Goal: Task Accomplishment & Management: Use online tool/utility

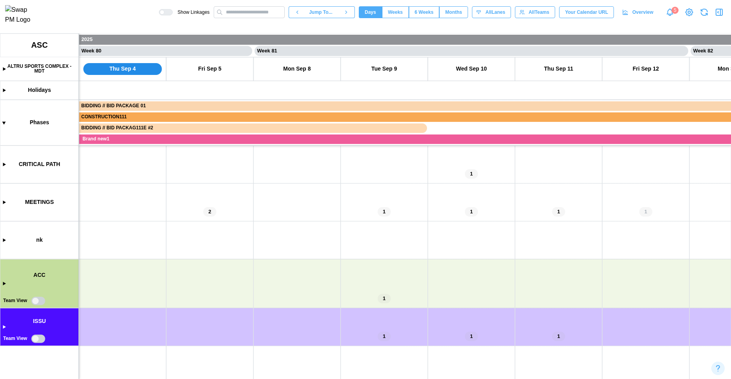
drag, startPoint x: 347, startPoint y: 306, endPoint x: 289, endPoint y: 254, distance: 77.9
click at [293, 252] on canvas at bounding box center [365, 206] width 731 height 345
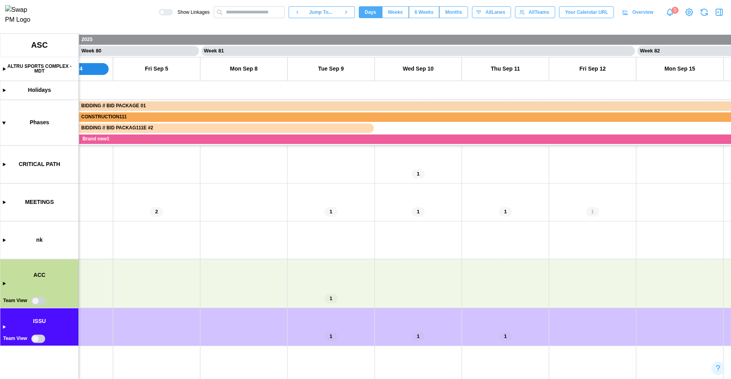
click at [38, 303] on canvas at bounding box center [365, 206] width 731 height 345
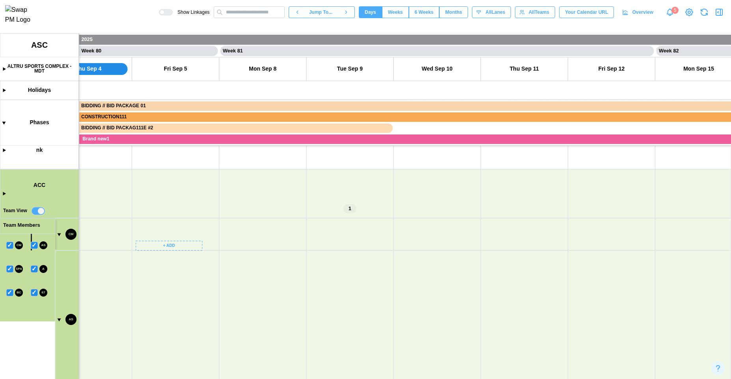
scroll to position [0, 34753]
drag, startPoint x: 194, startPoint y: 314, endPoint x: 202, endPoint y: 217, distance: 97.4
click at [202, 217] on canvas at bounding box center [365, 206] width 731 height 345
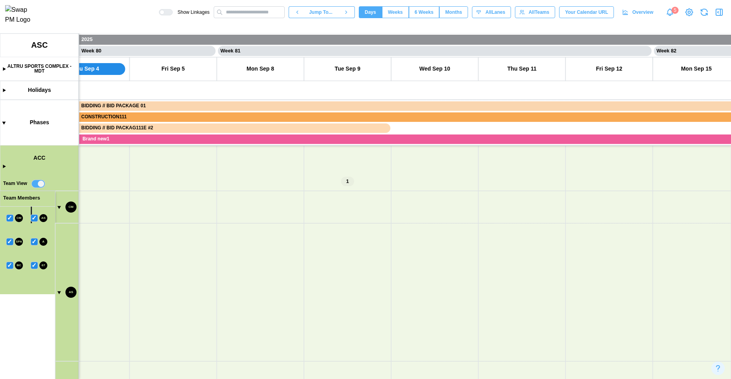
click at [58, 291] on canvas at bounding box center [365, 206] width 731 height 345
click at [58, 306] on canvas at bounding box center [365, 206] width 731 height 345
click at [57, 306] on canvas at bounding box center [365, 206] width 731 height 345
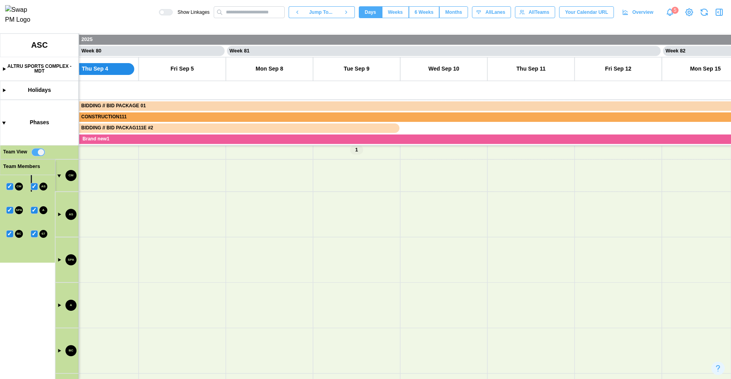
drag, startPoint x: 144, startPoint y: 282, endPoint x: 147, endPoint y: 258, distance: 24.3
click at [147, 258] on canvas at bounding box center [365, 206] width 731 height 345
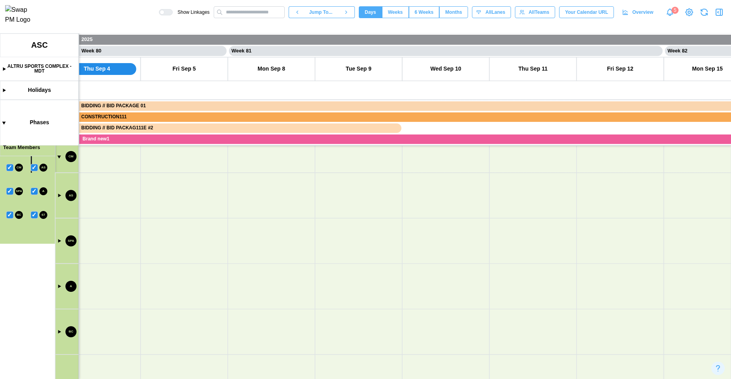
click at [60, 156] on canvas at bounding box center [365, 206] width 731 height 345
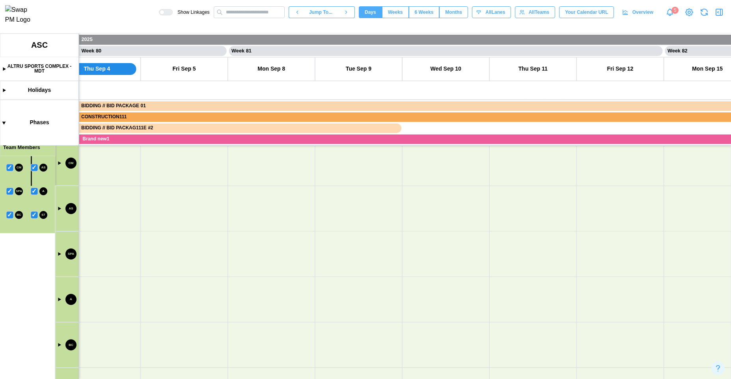
scroll to position [109, 0]
drag, startPoint x: 146, startPoint y: 232, endPoint x: 146, endPoint y: 268, distance: 36.3
click at [146, 268] on canvas at bounding box center [365, 206] width 731 height 345
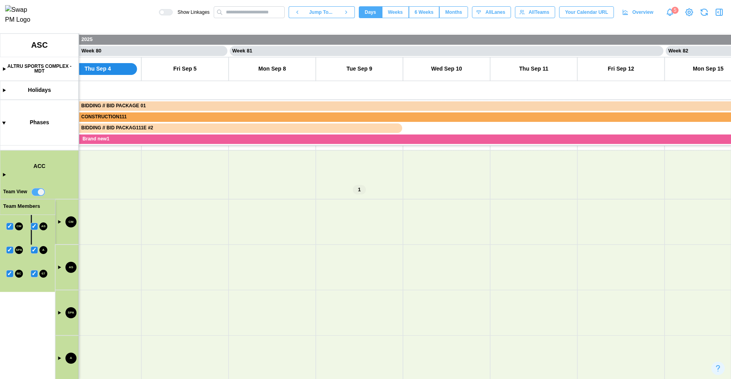
scroll to position [0, 34731]
drag, startPoint x: 143, startPoint y: 286, endPoint x: 154, endPoint y: 172, distance: 113.7
click at [154, 175] on canvas at bounding box center [365, 206] width 731 height 345
drag, startPoint x: 131, startPoint y: 319, endPoint x: 120, endPoint y: 288, distance: 33.2
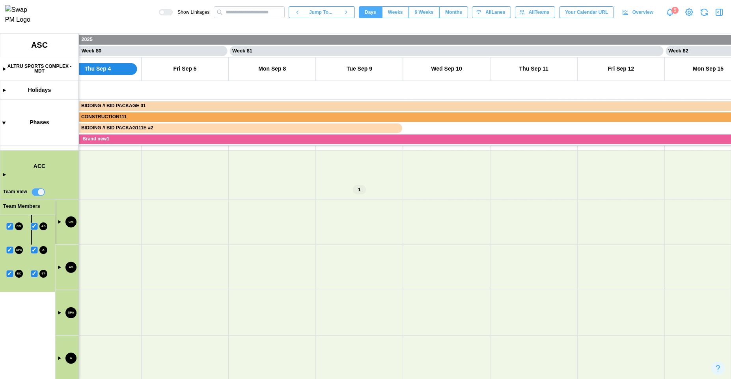
click at [138, 269] on canvas at bounding box center [365, 206] width 731 height 345
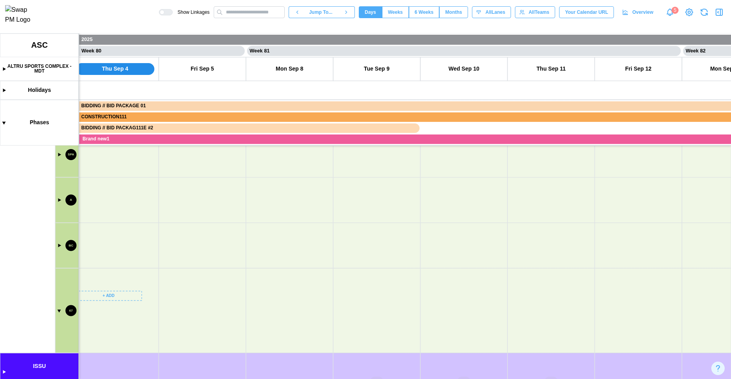
click at [60, 306] on canvas at bounding box center [365, 206] width 731 height 345
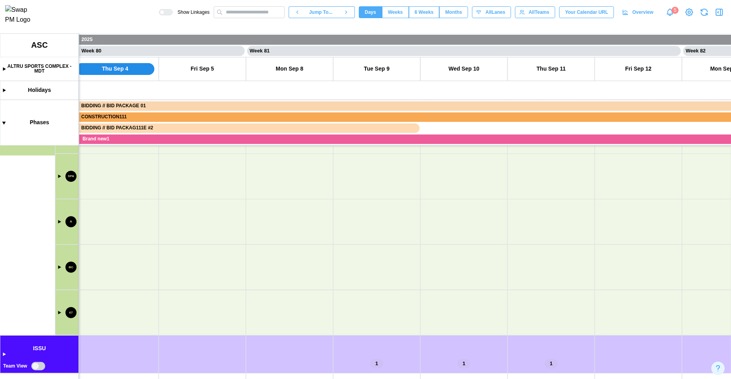
scroll to position [245, 0]
drag, startPoint x: 126, startPoint y: 271, endPoint x: 175, endPoint y: 278, distance: 49.4
click at [131, 306] on canvas at bounding box center [365, 206] width 731 height 345
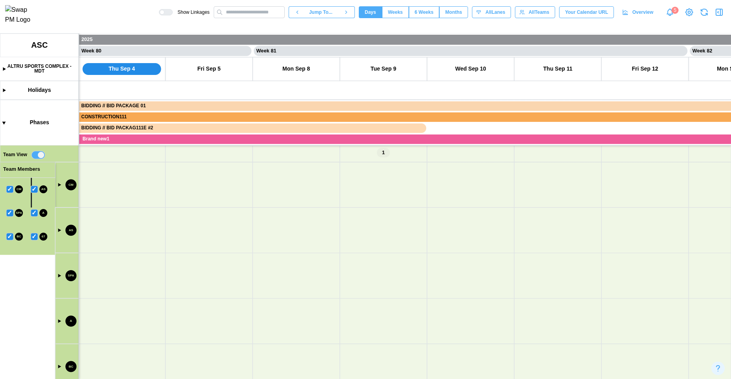
drag, startPoint x: 180, startPoint y: 287, endPoint x: 143, endPoint y: 379, distance: 99.1
click at [143, 306] on canvas at bounding box center [365, 206] width 731 height 345
drag, startPoint x: 233, startPoint y: 291, endPoint x: 129, endPoint y: 337, distance: 114.6
click at [129, 306] on canvas at bounding box center [365, 206] width 731 height 345
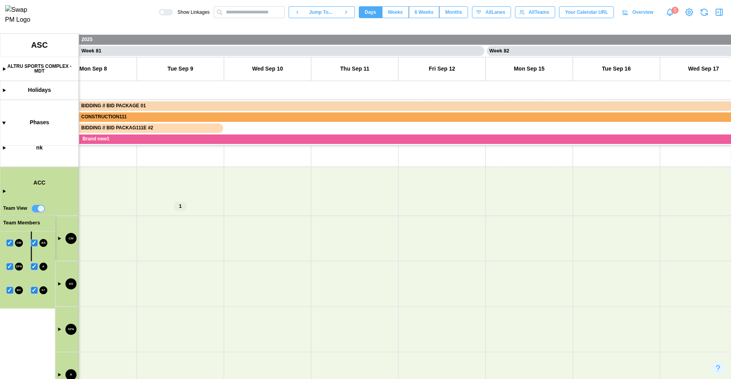
scroll to position [0, 0]
drag, startPoint x: 423, startPoint y: 328, endPoint x: 573, endPoint y: 325, distance: 149.9
click at [573, 306] on canvas at bounding box center [365, 206] width 731 height 345
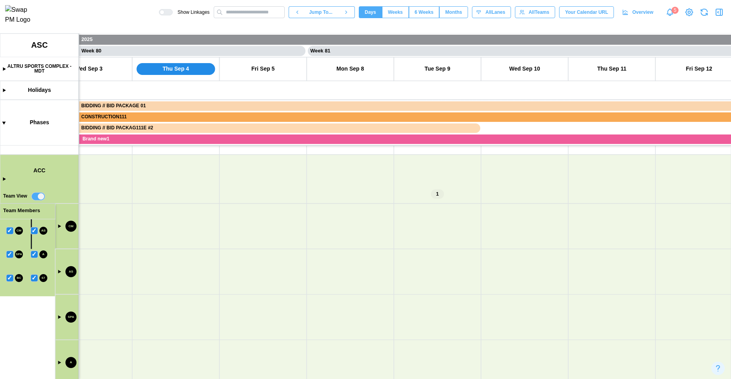
drag, startPoint x: 434, startPoint y: 311, endPoint x: 585, endPoint y: 311, distance: 151.4
click at [585, 306] on canvas at bounding box center [365, 206] width 731 height 345
drag, startPoint x: 306, startPoint y: 286, endPoint x: 550, endPoint y: 300, distance: 244.5
click at [566, 293] on canvas at bounding box center [365, 206] width 731 height 345
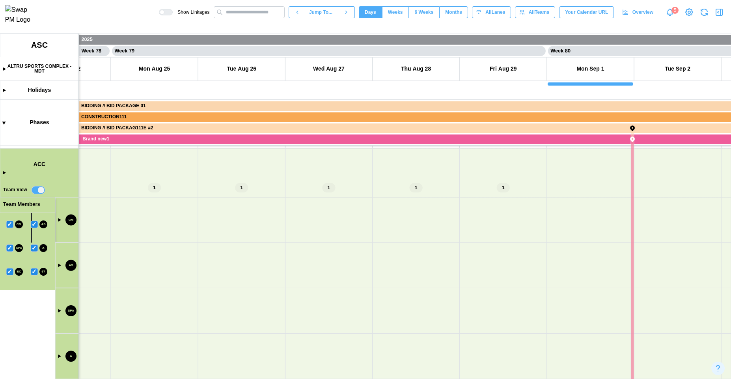
drag, startPoint x: 272, startPoint y: 310, endPoint x: 542, endPoint y: 310, distance: 269.8
click at [541, 306] on canvas at bounding box center [365, 206] width 731 height 345
drag, startPoint x: 361, startPoint y: 312, endPoint x: 442, endPoint y: 324, distance: 81.3
click at [441, 306] on canvas at bounding box center [365, 206] width 731 height 345
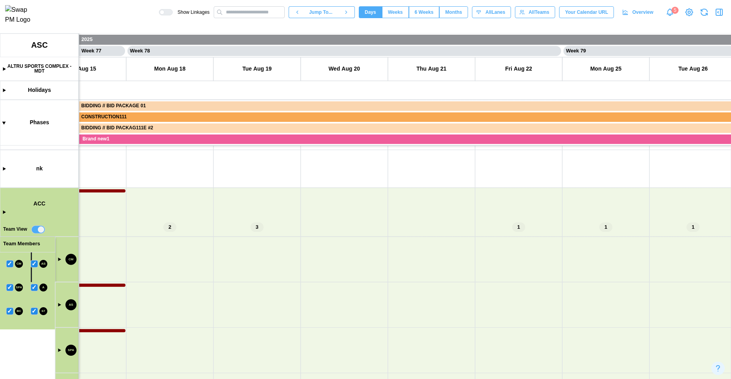
click at [146, 305] on canvas at bounding box center [365, 206] width 731 height 345
click at [168, 289] on canvas at bounding box center [365, 206] width 731 height 345
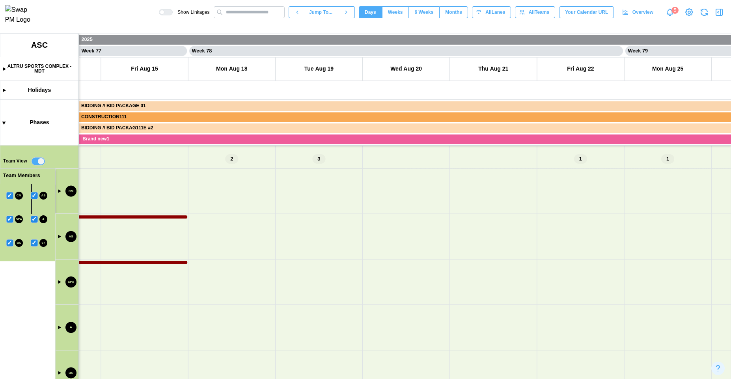
drag, startPoint x: 256, startPoint y: 244, endPoint x: 232, endPoint y: 207, distance: 43.6
click at [232, 207] on canvas at bounding box center [365, 206] width 731 height 345
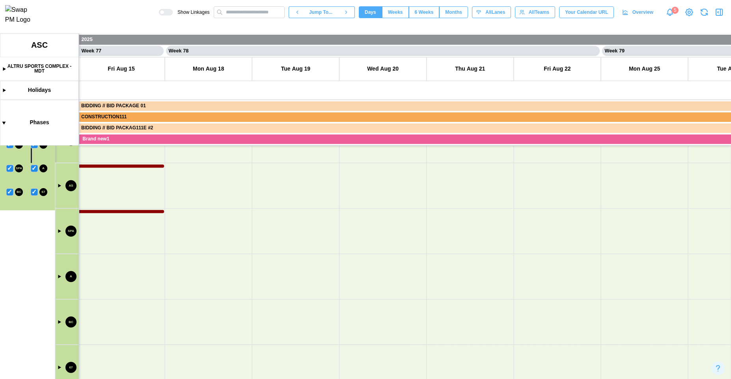
drag, startPoint x: 114, startPoint y: 232, endPoint x: 243, endPoint y: 232, distance: 129.8
click at [286, 232] on canvas at bounding box center [365, 206] width 731 height 345
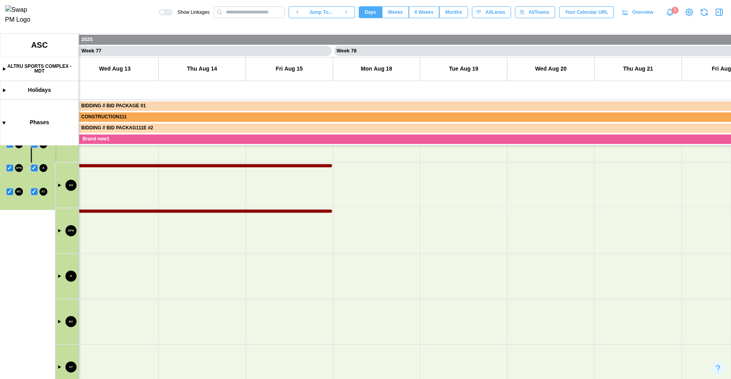
drag, startPoint x: 105, startPoint y: 227, endPoint x: 148, endPoint y: 345, distance: 125.9
click at [148, 306] on canvas at bounding box center [365, 206] width 731 height 345
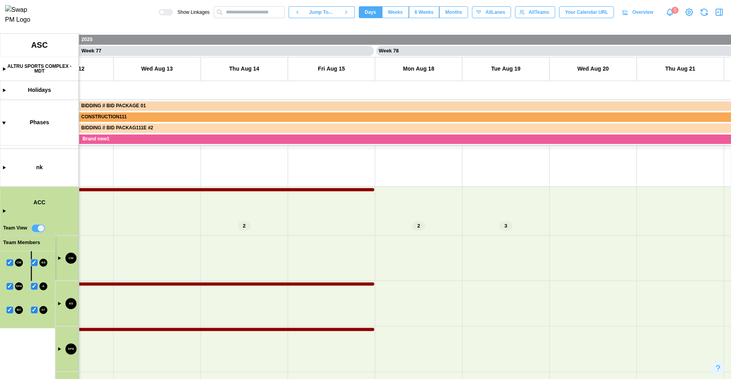
click at [60, 257] on canvas at bounding box center [365, 206] width 731 height 345
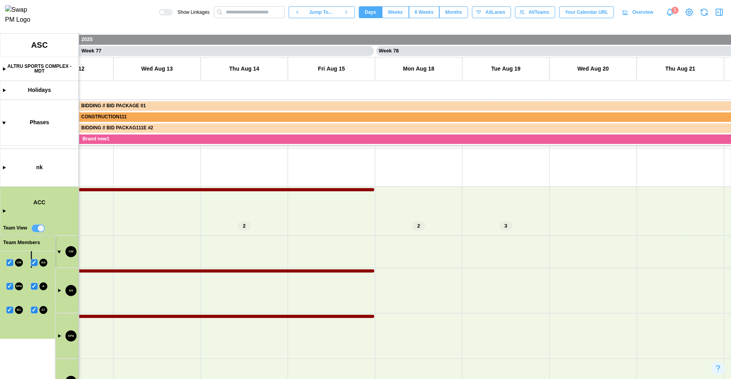
drag, startPoint x: 147, startPoint y: 292, endPoint x: 436, endPoint y: 279, distance: 289.4
click at [436, 279] on canvas at bounding box center [365, 206] width 731 height 345
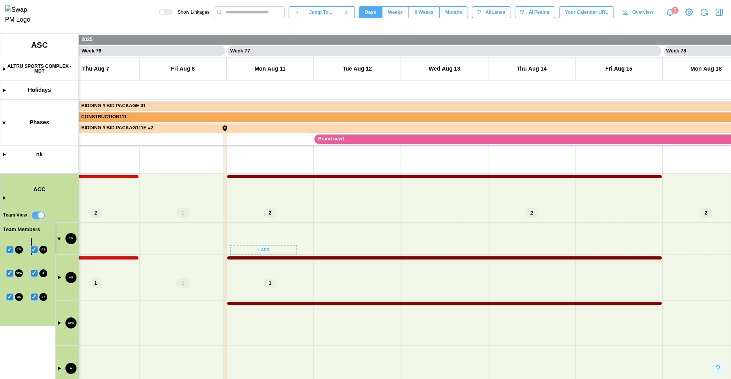
click at [273, 246] on canvas at bounding box center [365, 206] width 731 height 345
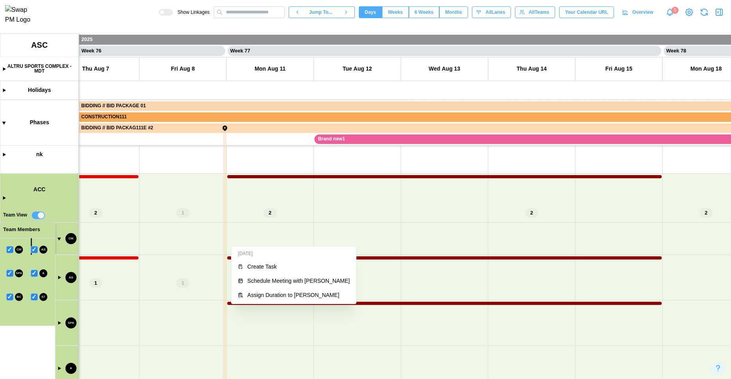
click at [273, 246] on div "[DATE] Create Task Schedule Meeting with [PERSON_NAME] Assign Duration to [PERS…" at bounding box center [293, 275] width 125 height 58
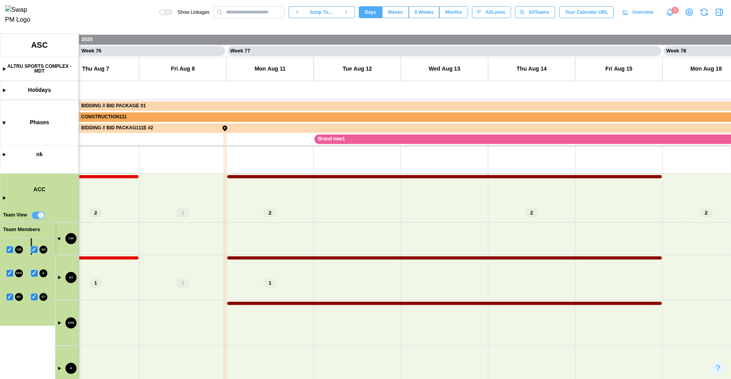
click at [364, 258] on canvas at bounding box center [365, 206] width 731 height 345
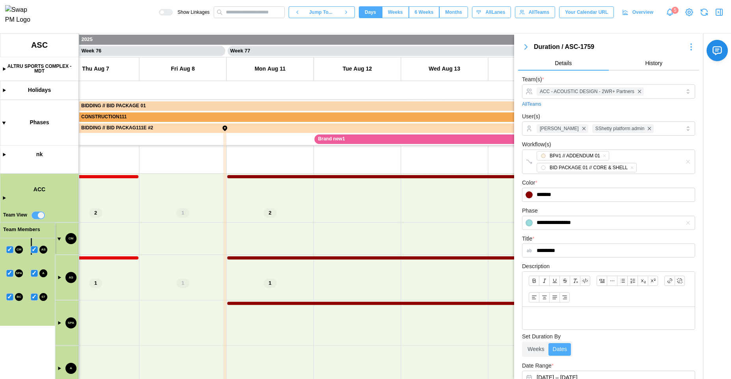
click at [602, 13] on icon "button" at bounding box center [718, 12] width 1 height 2
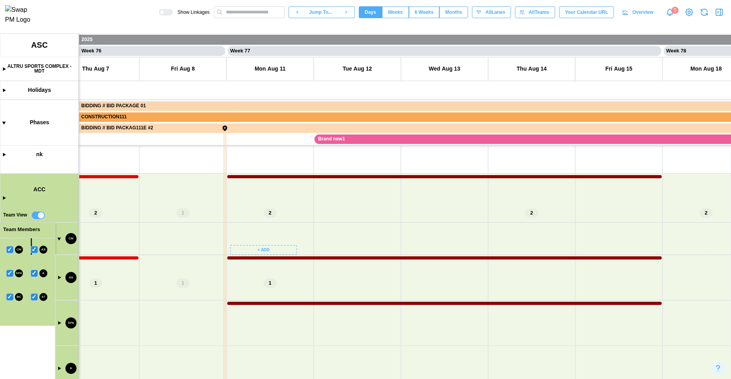
drag, startPoint x: 218, startPoint y: 241, endPoint x: 284, endPoint y: 241, distance: 66.3
click at [284, 241] on canvas at bounding box center [365, 206] width 731 height 345
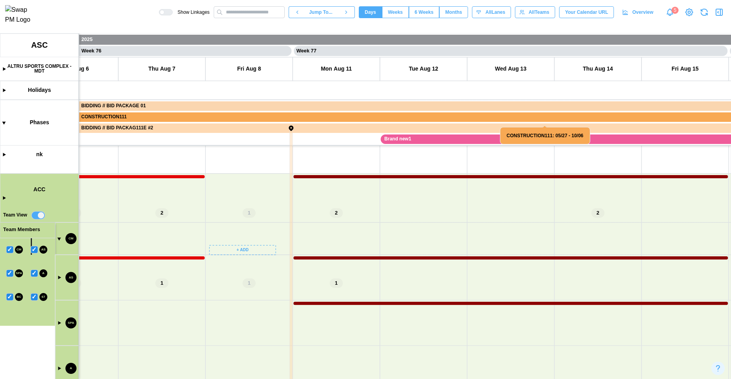
click at [251, 245] on canvas at bounding box center [365, 206] width 731 height 345
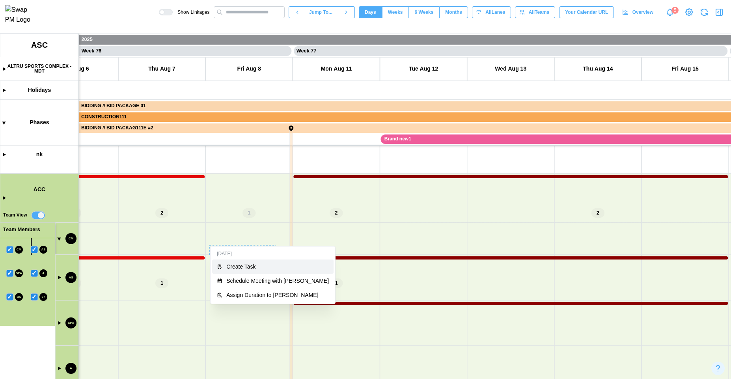
click at [247, 264] on div "Create Task" at bounding box center [277, 266] width 103 height 6
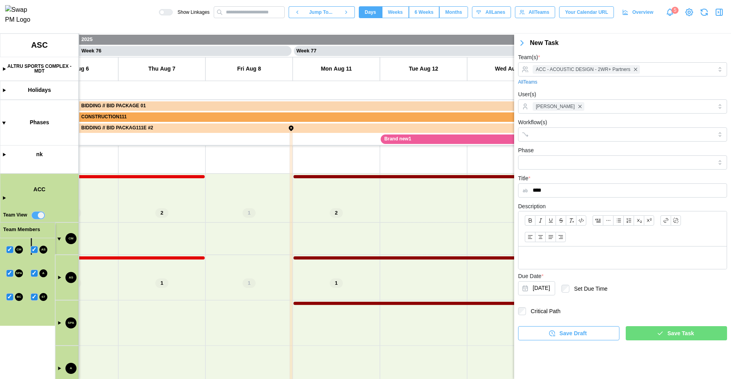
type input "****"
click at [602, 306] on span "Save Task" at bounding box center [681, 333] width 26 height 13
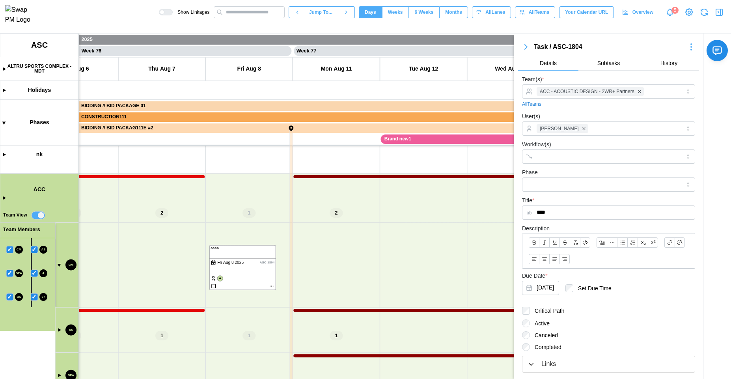
drag, startPoint x: 171, startPoint y: 257, endPoint x: 245, endPoint y: 258, distance: 74.2
click at [245, 258] on canvas at bounding box center [365, 206] width 731 height 345
drag, startPoint x: 262, startPoint y: 245, endPoint x: 331, endPoint y: 242, distance: 68.7
click at [331, 242] on canvas at bounding box center [365, 206] width 731 height 345
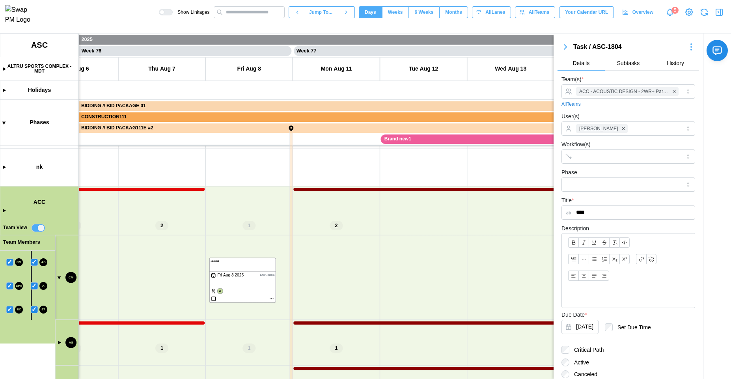
click at [602, 16] on icon "button" at bounding box center [719, 11] width 9 height 9
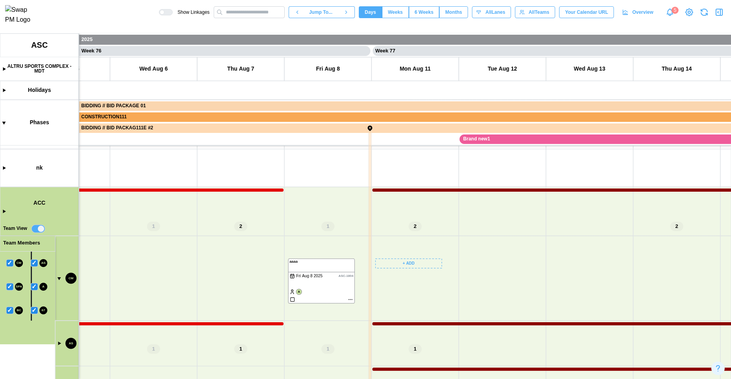
drag, startPoint x: 347, startPoint y: 239, endPoint x: 381, endPoint y: 261, distance: 39.7
click at [427, 240] on canvas at bounding box center [365, 206] width 731 height 345
drag, startPoint x: 454, startPoint y: 307, endPoint x: 422, endPoint y: 224, distance: 89.0
click at [423, 225] on canvas at bounding box center [365, 206] width 731 height 345
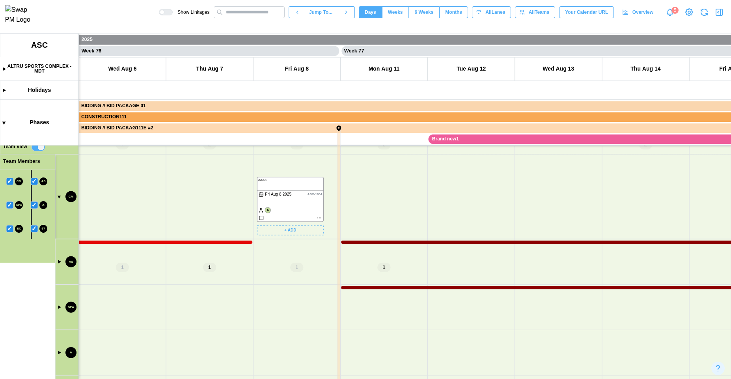
drag, startPoint x: 292, startPoint y: 197, endPoint x: 301, endPoint y: 265, distance: 68.4
click at [301, 265] on canvas at bounding box center [365, 206] width 731 height 345
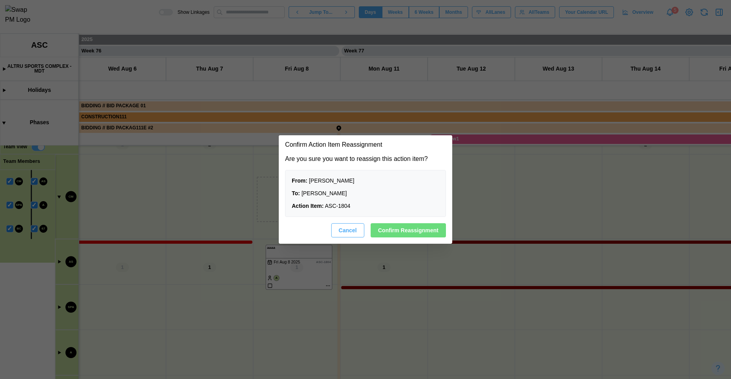
click at [397, 229] on span "Confirm Reassignment" at bounding box center [408, 230] width 60 height 13
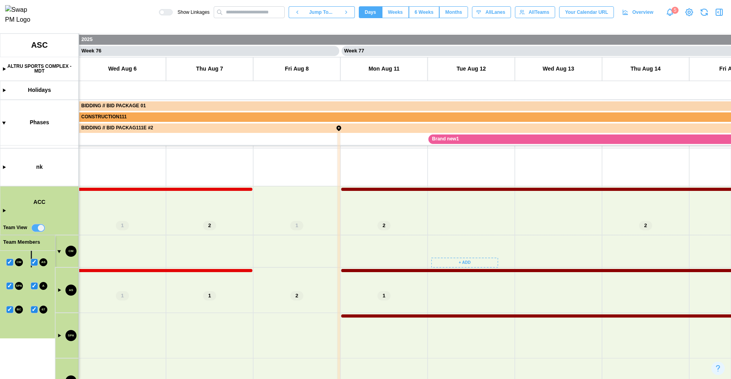
scroll to position [73, 0]
click at [61, 292] on canvas at bounding box center [365, 206] width 731 height 345
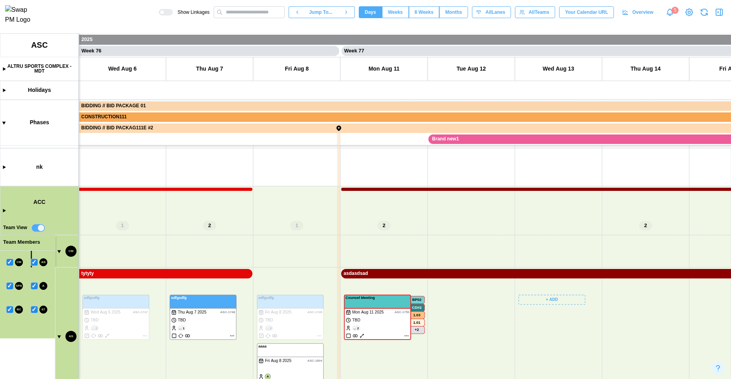
scroll to position [157, 0]
drag, startPoint x: 286, startPoint y: 321, endPoint x: 290, endPoint y: 247, distance: 73.5
click at [290, 247] on canvas at bounding box center [365, 206] width 731 height 345
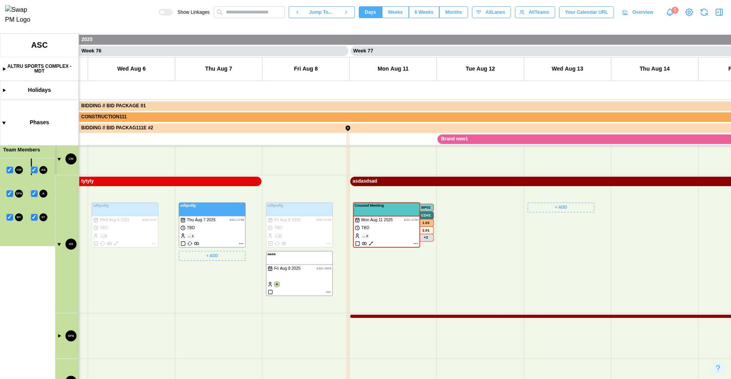
scroll to position [0, 32901]
drag, startPoint x: 216, startPoint y: 349, endPoint x: 214, endPoint y: 376, distance: 27.7
click at [214, 306] on canvas at bounding box center [365, 206] width 731 height 345
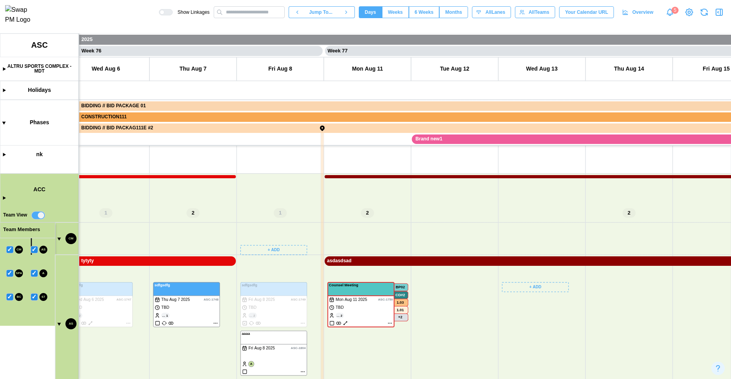
scroll to position [4, 0]
drag, startPoint x: 268, startPoint y: 228, endPoint x: 324, endPoint y: 358, distance: 141.2
click at [323, 306] on canvas at bounding box center [365, 206] width 731 height 345
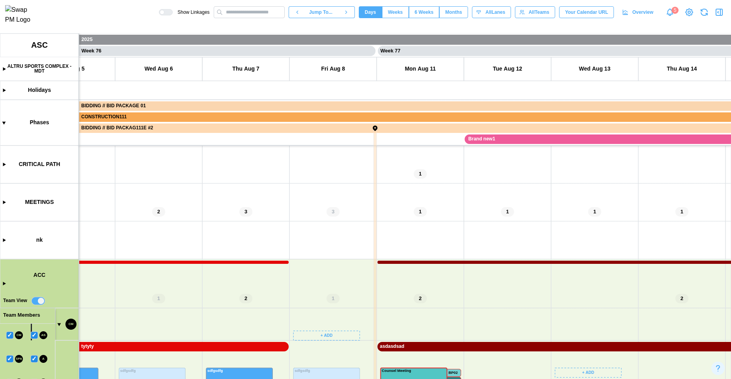
scroll to position [98, 0]
drag, startPoint x: 338, startPoint y: 282, endPoint x: 356, endPoint y: 206, distance: 77.7
click at [356, 209] on canvas at bounding box center [365, 206] width 731 height 345
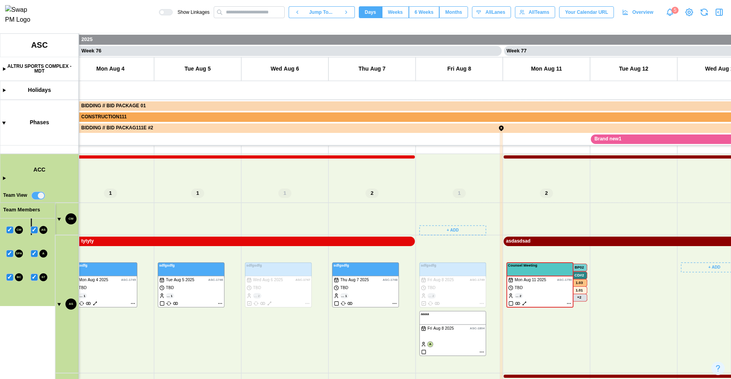
drag, startPoint x: 381, startPoint y: 201, endPoint x: 387, endPoint y: 227, distance: 26.7
click at [387, 227] on canvas at bounding box center [365, 206] width 731 height 345
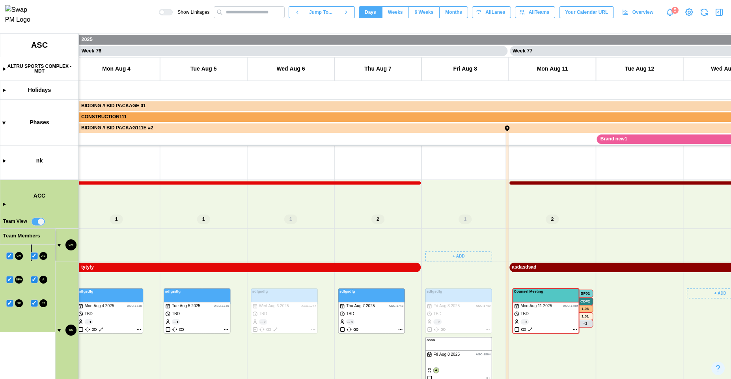
click at [5, 205] on canvas at bounding box center [365, 206] width 731 height 345
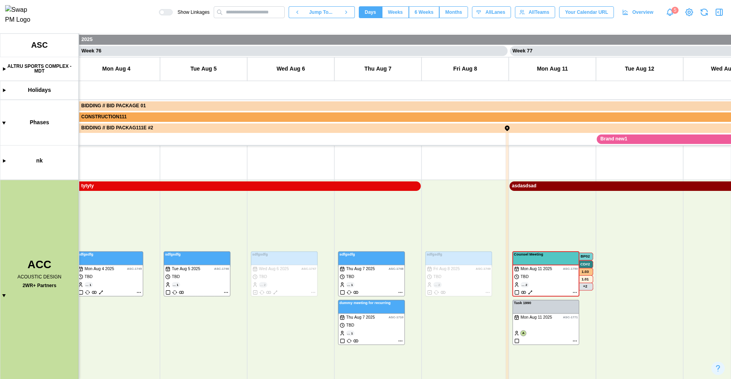
drag, startPoint x: 205, startPoint y: 232, endPoint x: 243, endPoint y: 153, distance: 86.6
click at [243, 153] on canvas at bounding box center [365, 206] width 731 height 345
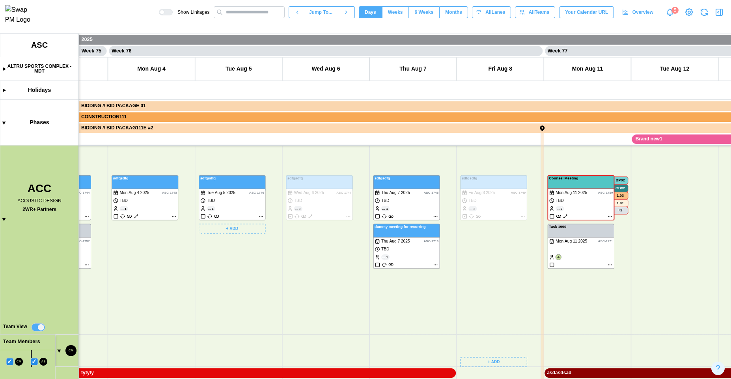
click at [260, 216] on canvas at bounding box center [365, 206] width 731 height 345
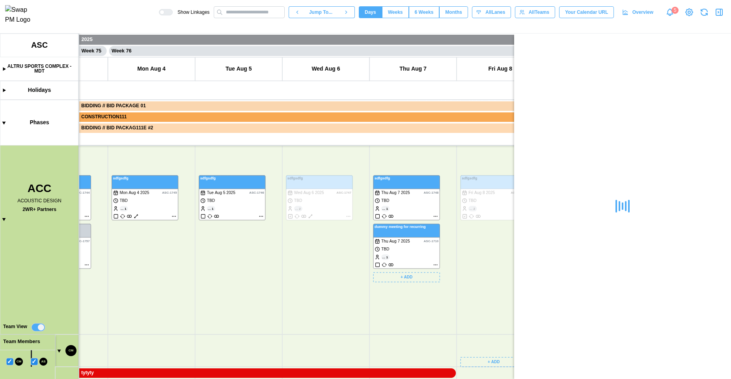
click at [602, 17] on icon "button" at bounding box center [719, 11] width 9 height 9
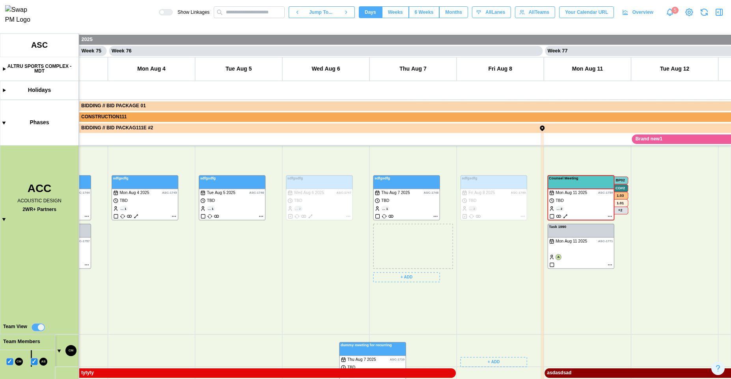
drag, startPoint x: 352, startPoint y: 379, endPoint x: 357, endPoint y: 357, distance: 21.7
click at [357, 306] on canvas at bounding box center [365, 206] width 731 height 345
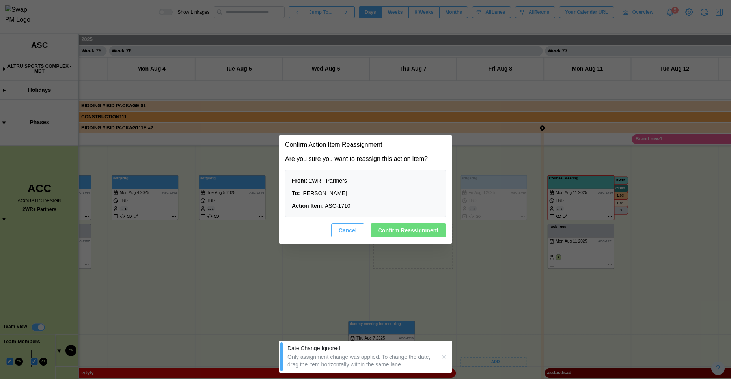
click at [356, 233] on span "Cancel" at bounding box center [348, 230] width 18 height 13
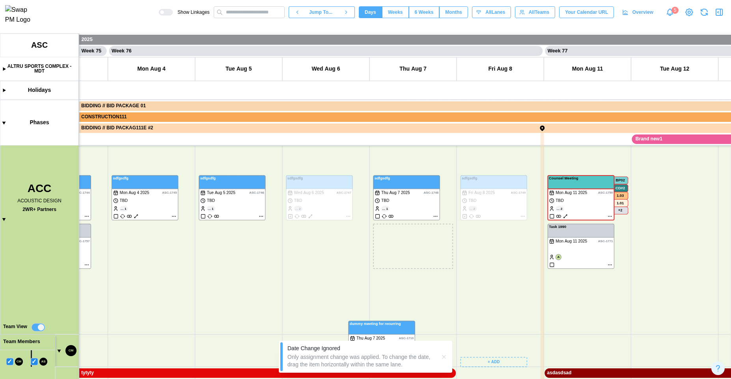
drag, startPoint x: 465, startPoint y: 323, endPoint x: 422, endPoint y: 166, distance: 163.2
click at [422, 166] on canvas at bounding box center [365, 206] width 731 height 345
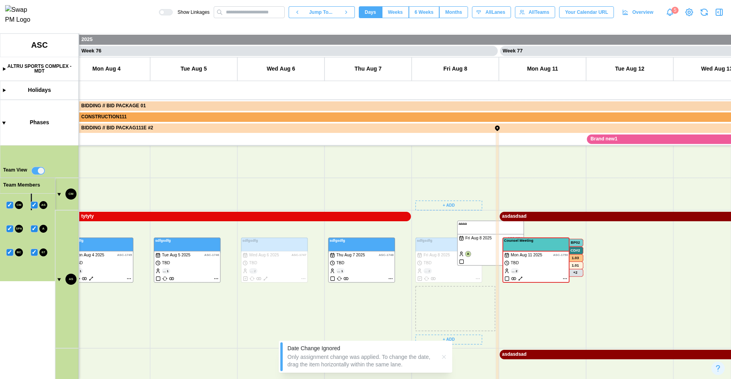
drag, startPoint x: 434, startPoint y: 315, endPoint x: 439, endPoint y: 146, distance: 168.9
click at [439, 146] on canvas at bounding box center [365, 206] width 731 height 345
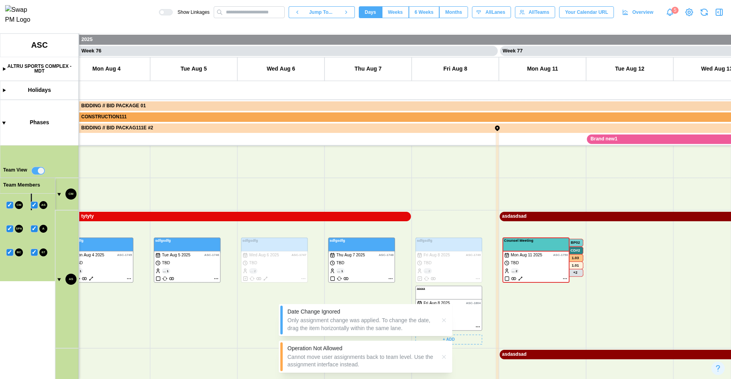
drag, startPoint x: 449, startPoint y: 304, endPoint x: 299, endPoint y: 157, distance: 210.0
click at [299, 157] on body "Show Linkages Jump To... Days Weeks 6 Weeks Months days All Lanes All Teams You…" at bounding box center [365, 189] width 731 height 379
click at [445, 306] on icon "button" at bounding box center [444, 320] width 6 height 6
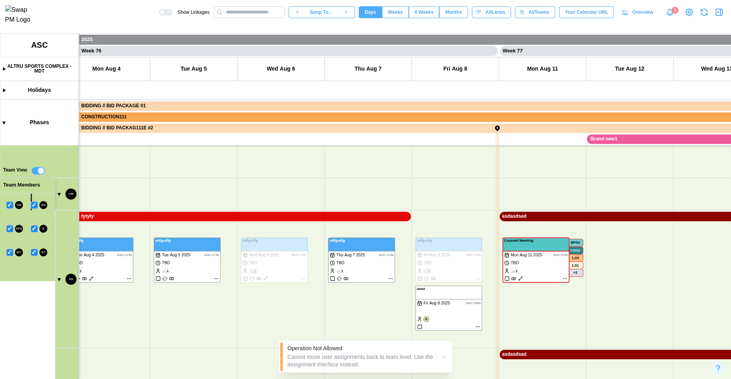
click at [442, 306] on icon "button" at bounding box center [444, 357] width 6 height 6
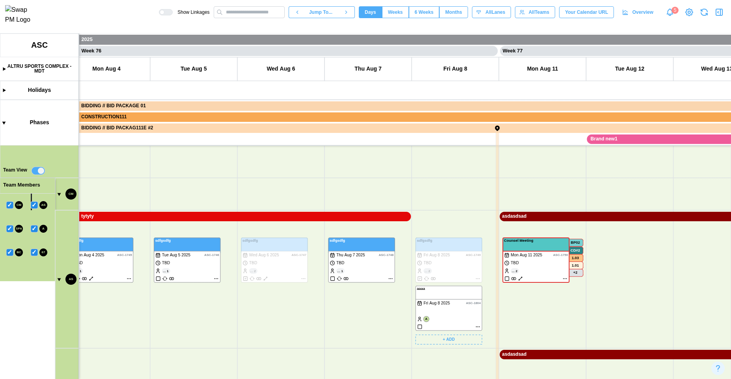
drag, startPoint x: 451, startPoint y: 310, endPoint x: 344, endPoint y: 313, distance: 106.9
click at [344, 306] on canvas at bounding box center [365, 206] width 731 height 345
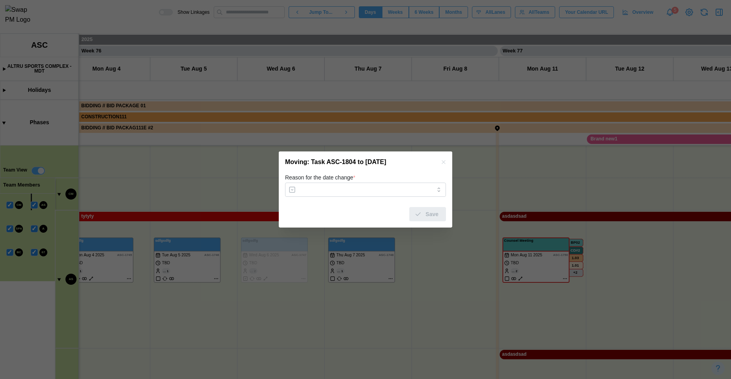
click at [446, 162] on icon "button" at bounding box center [444, 162] width 6 height 6
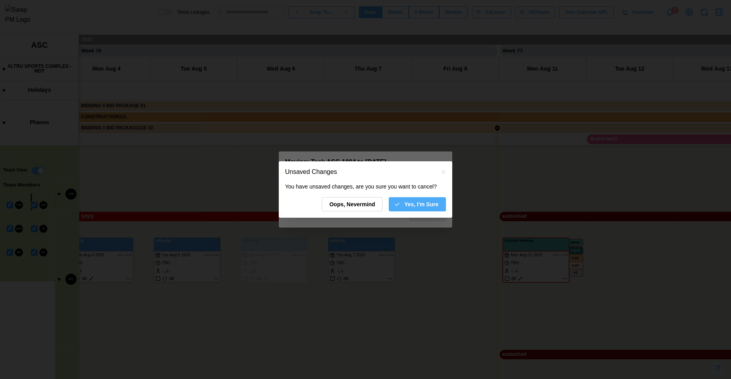
click at [400, 207] on icon "button" at bounding box center [397, 204] width 6 height 6
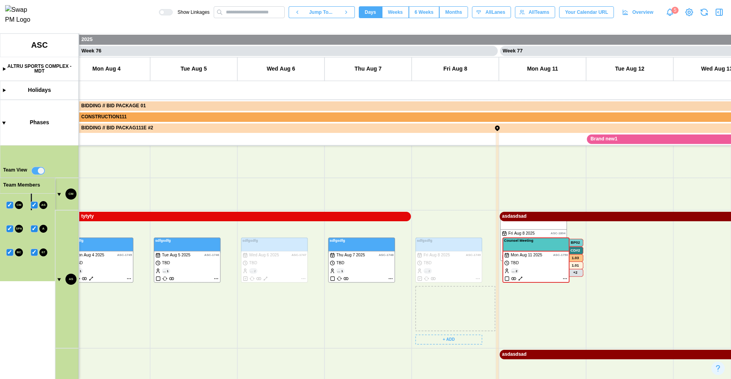
drag, startPoint x: 487, startPoint y: 289, endPoint x: 620, endPoint y: 174, distance: 176.1
click at [602, 172] on canvas at bounding box center [365, 206] width 731 height 345
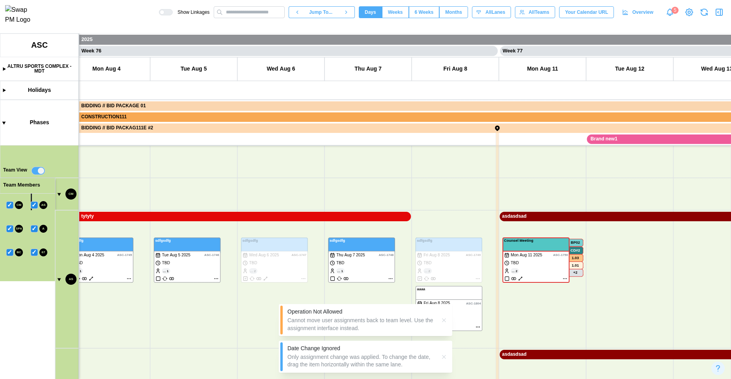
click at [443, 306] on icon "button" at bounding box center [444, 320] width 6 height 6
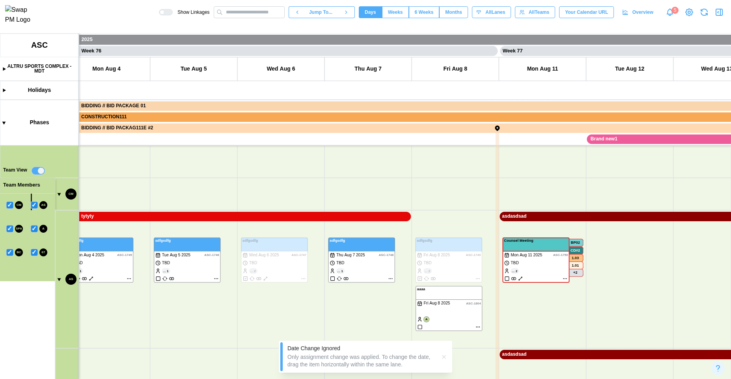
click at [446, 306] on div "Date Change Ignored Only assignment change was applied. To change the date, dra…" at bounding box center [366, 357] width 174 height 32
click at [446, 306] on icon "button" at bounding box center [444, 357] width 6 height 6
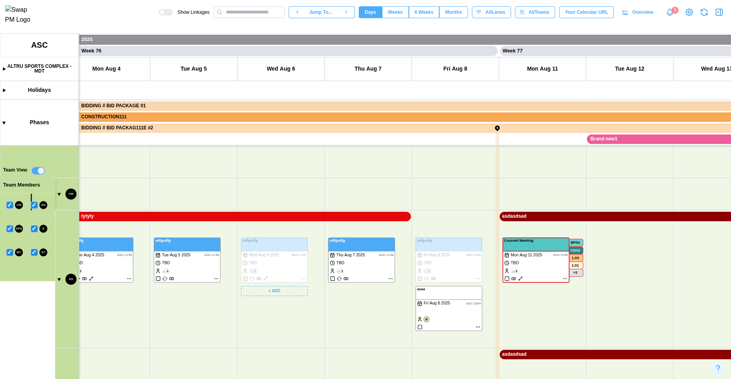
drag, startPoint x: 250, startPoint y: 350, endPoint x: 268, endPoint y: 168, distance: 183.4
click at [273, 174] on canvas at bounding box center [365, 206] width 731 height 345
drag, startPoint x: 315, startPoint y: 290, endPoint x: 309, endPoint y: 208, distance: 82.6
click at [340, 237] on canvas at bounding box center [365, 206] width 731 height 345
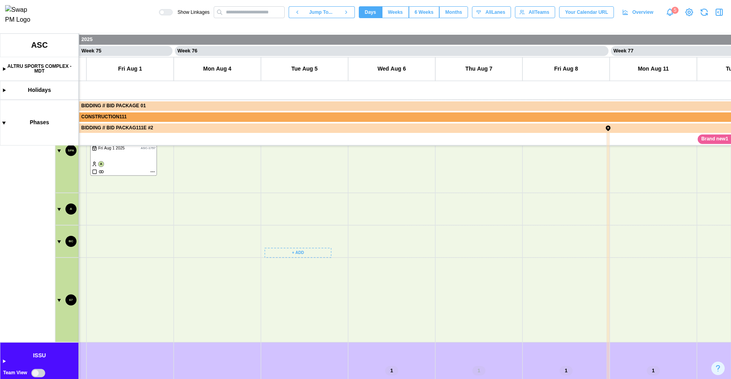
drag, startPoint x: 301, startPoint y: 302, endPoint x: 357, endPoint y: 331, distance: 62.6
click at [357, 306] on canvas at bounding box center [365, 206] width 731 height 345
